Goal: Task Accomplishment & Management: Manage account settings

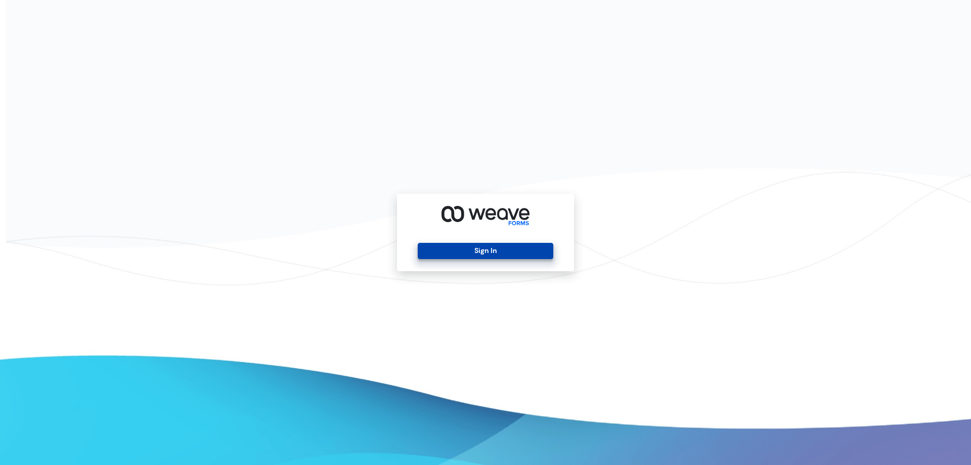
click at [516, 250] on button "Sign In" at bounding box center [485, 251] width 135 height 16
